Goal: Find specific page/section: Find specific page/section

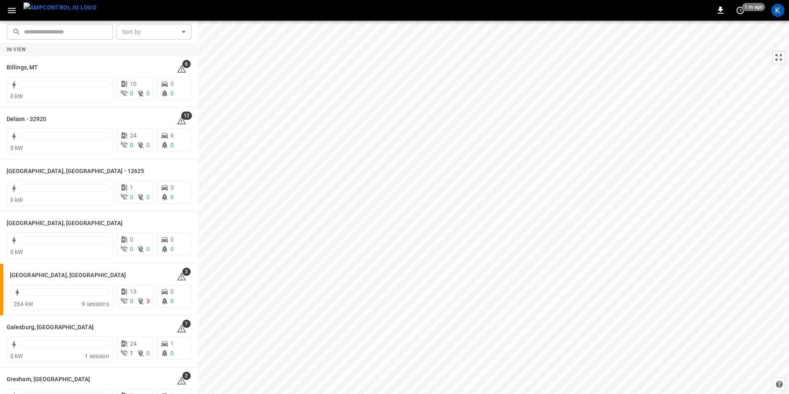
click at [13, 11] on icon "button" at bounding box center [12, 10] width 8 height 5
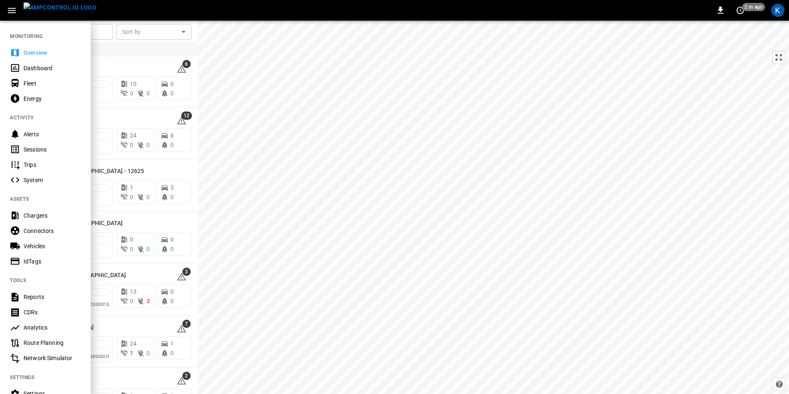
click at [13, 6] on icon "button" at bounding box center [12, 10] width 10 height 10
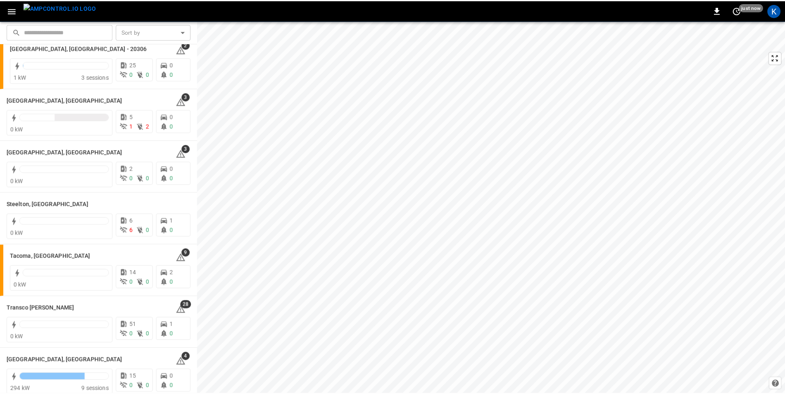
scroll to position [991, 0]
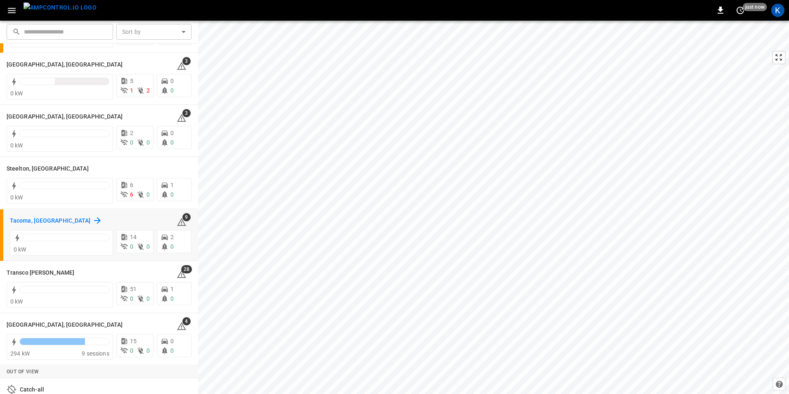
click at [32, 220] on h6 "Tacoma, [GEOGRAPHIC_DATA]" at bounding box center [50, 220] width 81 height 9
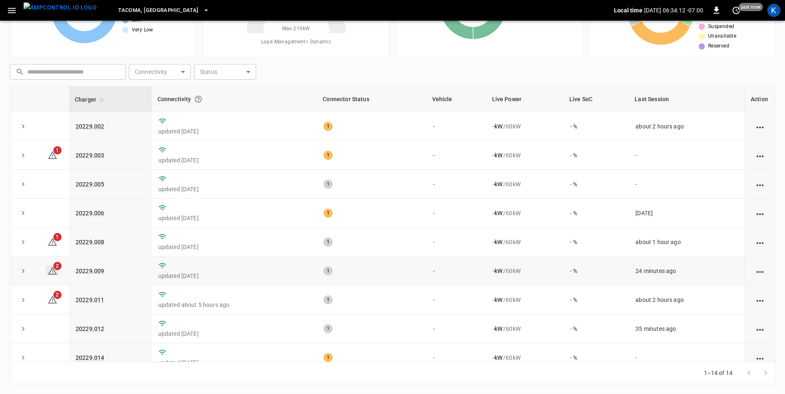
click at [52, 270] on icon at bounding box center [52, 271] width 9 height 8
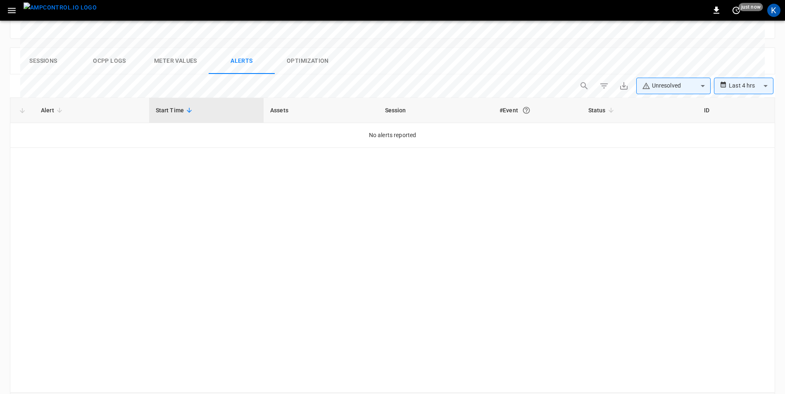
scroll to position [391, 0]
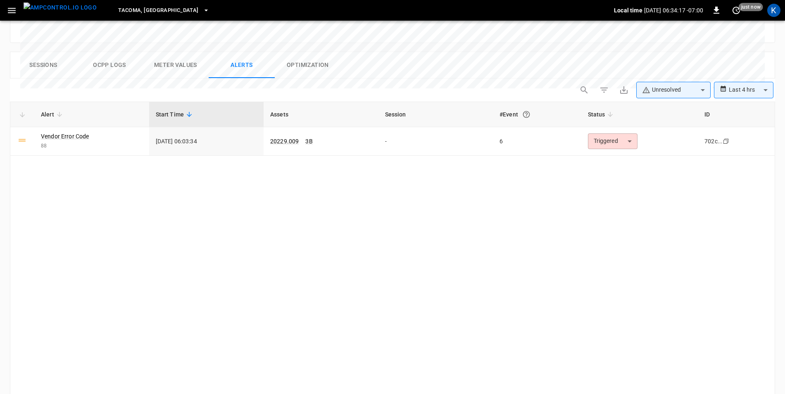
click at [742, 60] on body "**********" at bounding box center [392, 22] width 785 height 826
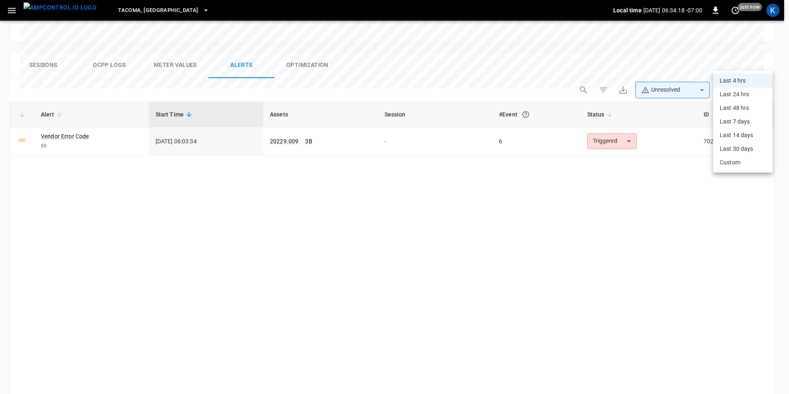
click at [727, 95] on li "Last 24 hrs" at bounding box center [743, 95] width 59 height 14
type input "**********"
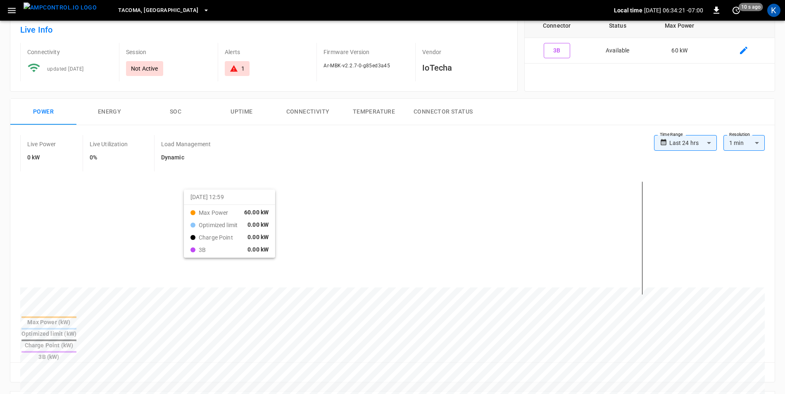
scroll to position [0, 0]
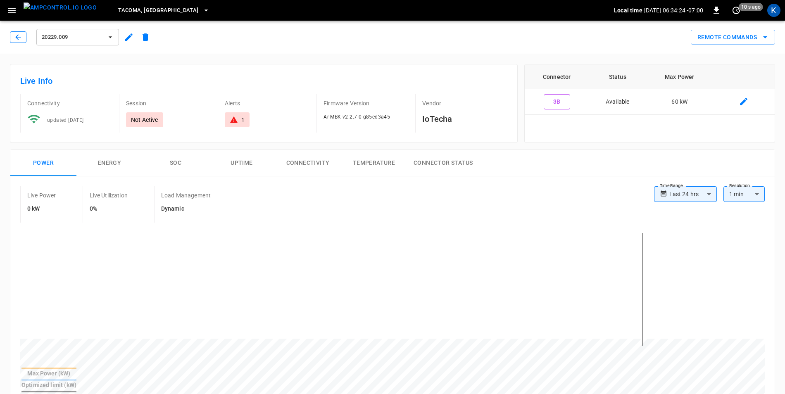
click at [21, 38] on icon "button" at bounding box center [18, 37] width 8 height 8
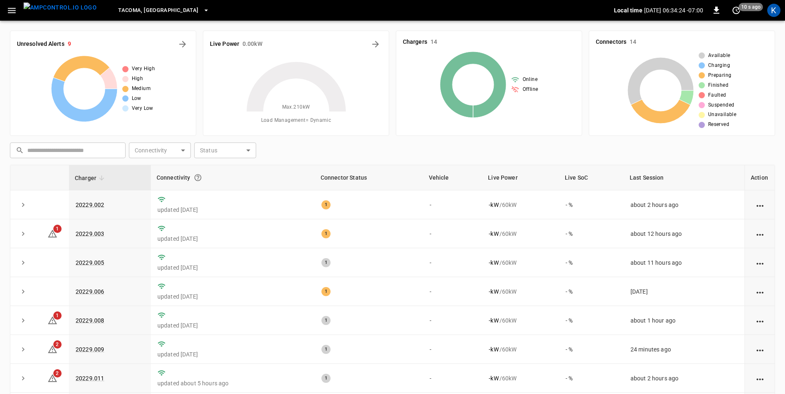
scroll to position [78, 0]
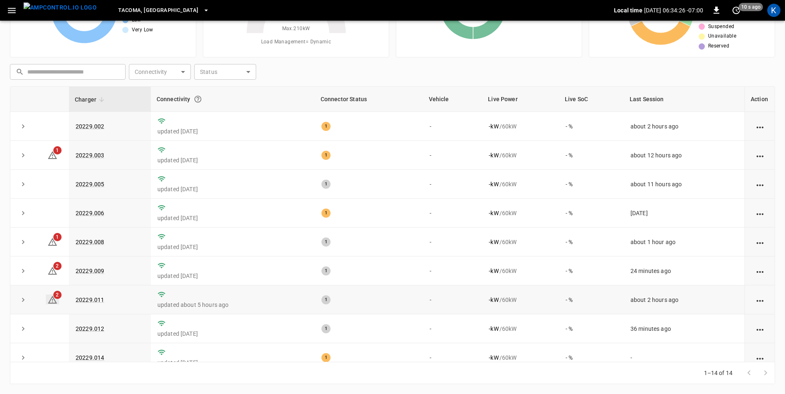
click at [50, 301] on icon at bounding box center [52, 300] width 10 height 10
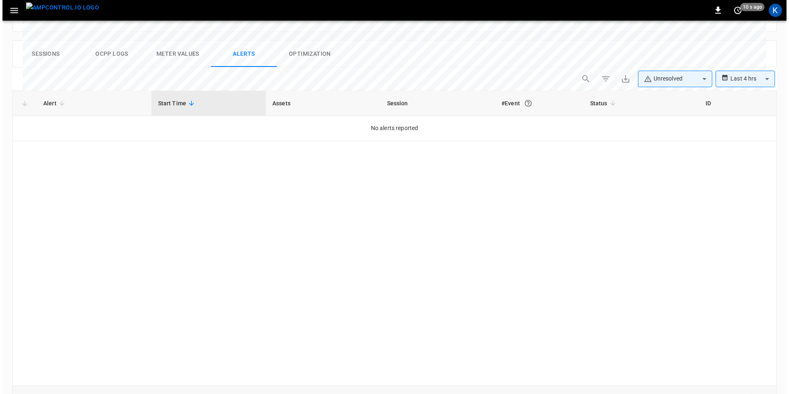
scroll to position [391, 0]
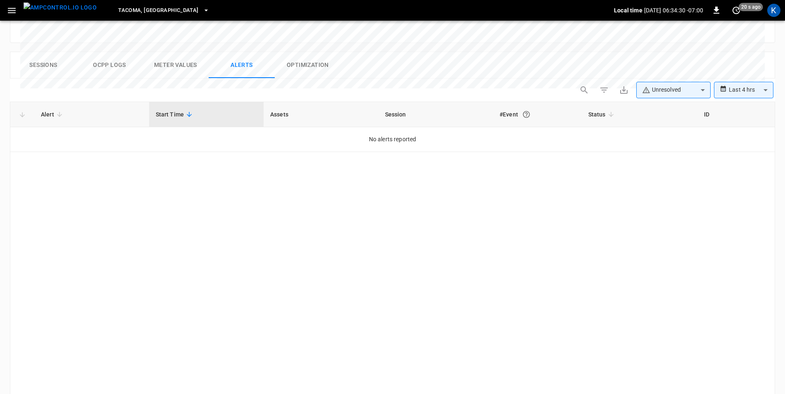
click at [730, 63] on body "**********" at bounding box center [392, 22] width 785 height 826
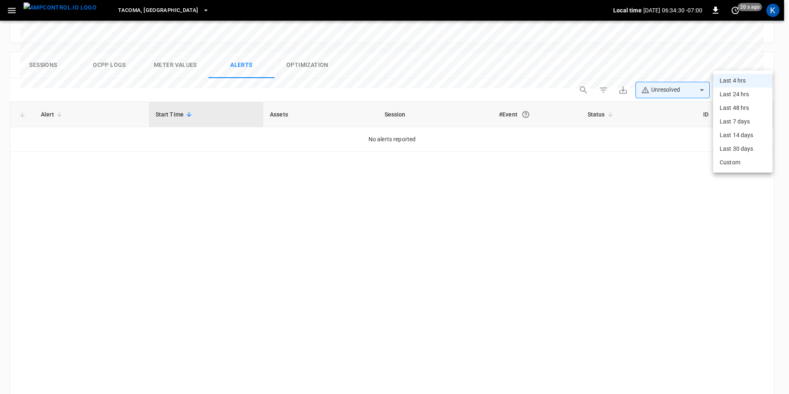
click at [734, 97] on li "Last 24 hrs" at bounding box center [743, 95] width 59 height 14
type input "**********"
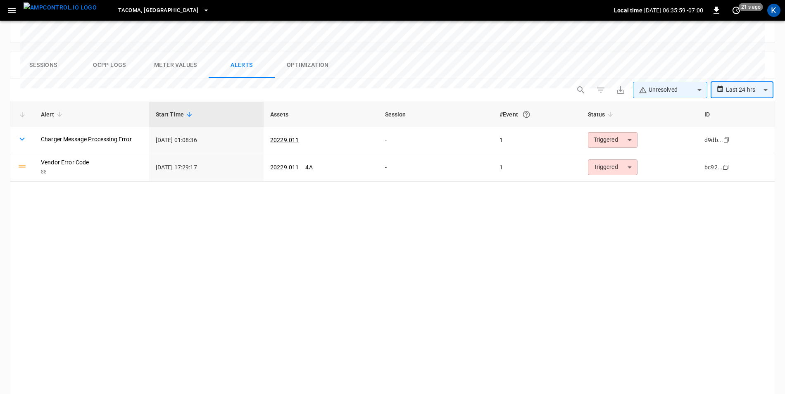
click at [133, 11] on span "Tacoma, [GEOGRAPHIC_DATA]" at bounding box center [158, 10] width 80 height 9
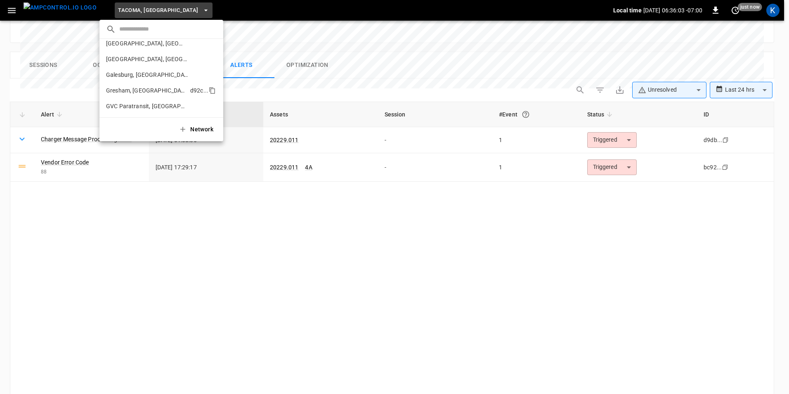
scroll to position [111, 0]
click at [137, 81] on p "[PERSON_NAME], OR - 10216" at bounding box center [147, 80] width 82 height 8
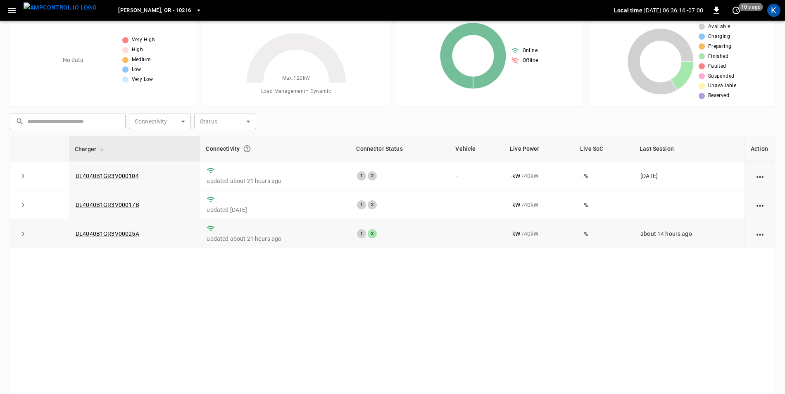
scroll to position [78, 0]
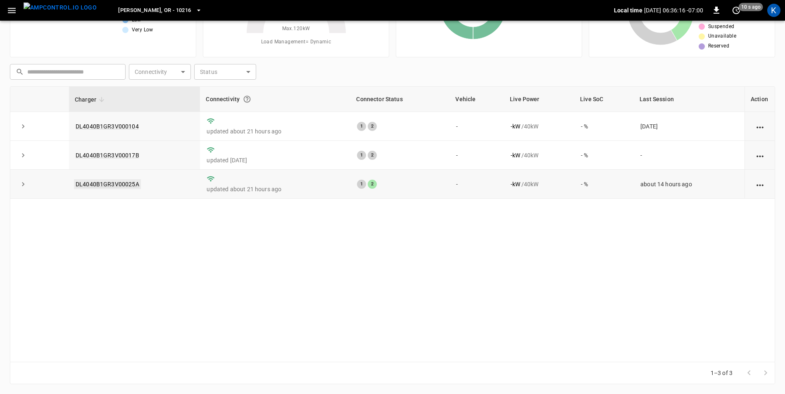
click at [110, 186] on link "DL4040B1GR3V00025A" at bounding box center [107, 184] width 67 height 10
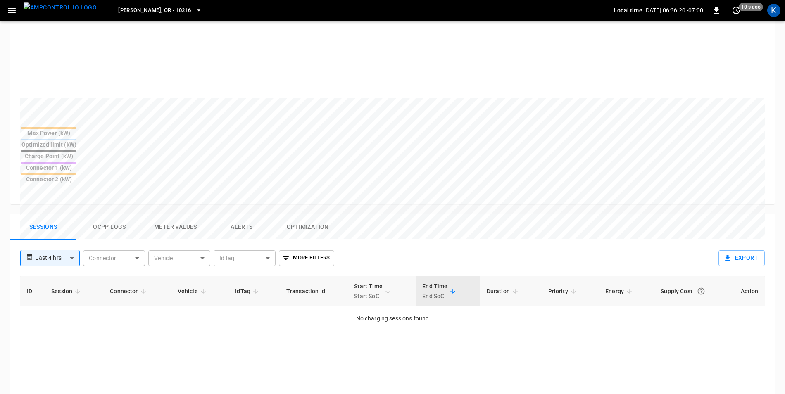
scroll to position [289, 0]
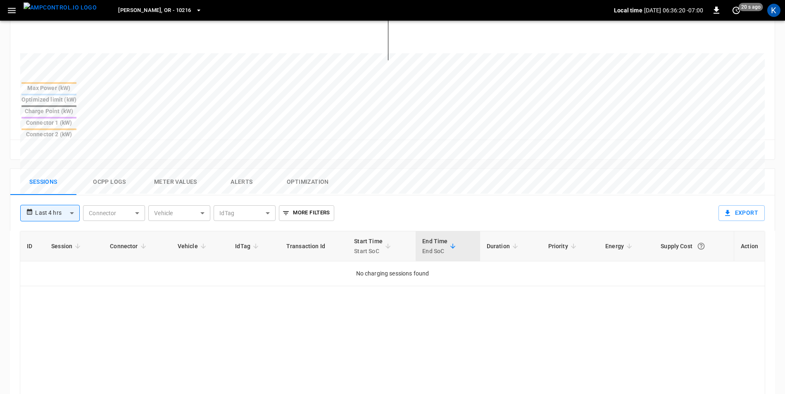
click at [110, 169] on button "Ocpp logs" at bounding box center [109, 182] width 66 height 26
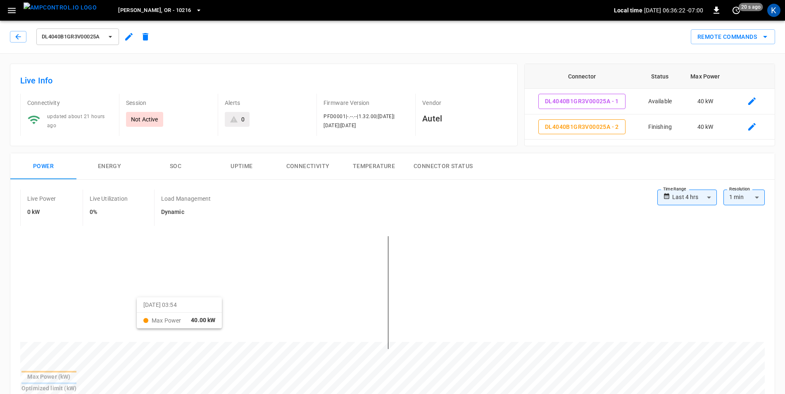
scroll to position [0, 0]
